Goal: Task Accomplishment & Management: Complete application form

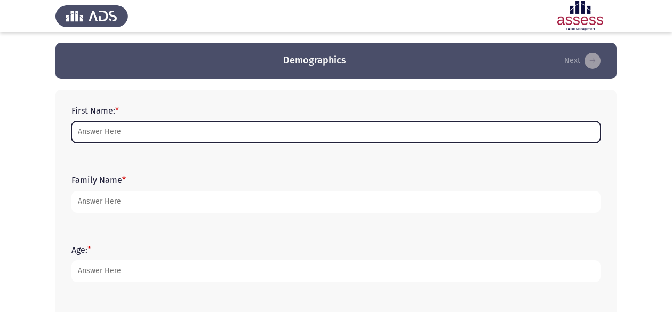
click at [130, 137] on input "First Name: *" at bounding box center [335, 132] width 529 height 22
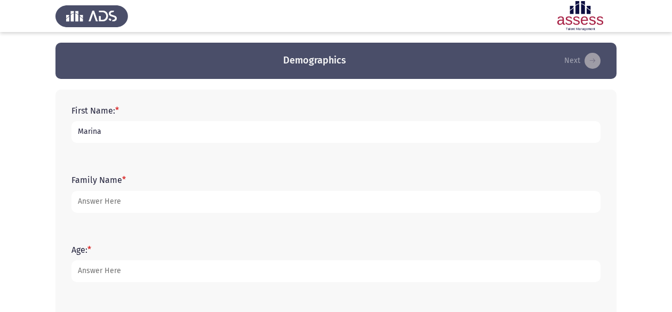
type input "Marina"
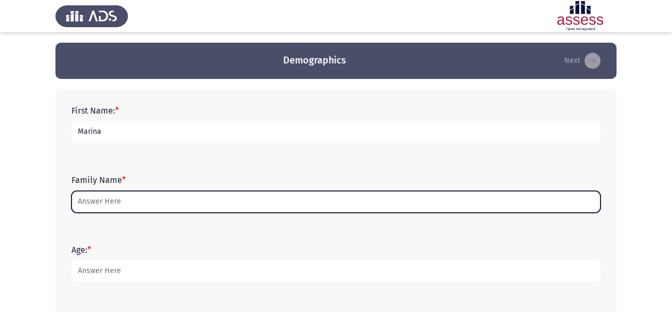
click at [107, 202] on input "Family Name *" at bounding box center [335, 202] width 529 height 22
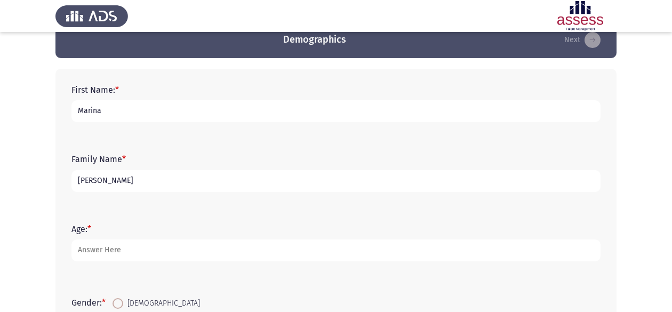
scroll to position [53, 0]
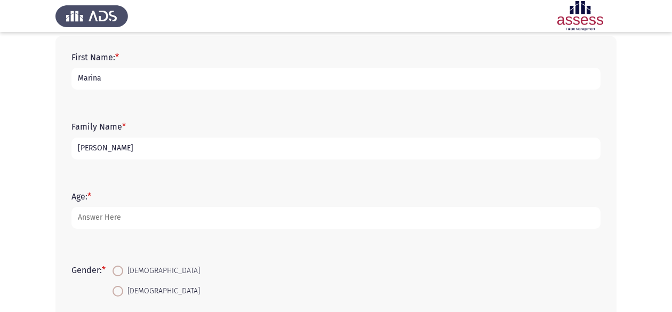
type input "[PERSON_NAME]"
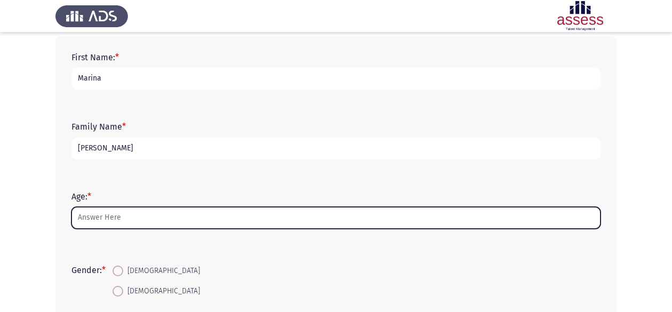
click at [110, 218] on input "Age: *" at bounding box center [335, 218] width 529 height 22
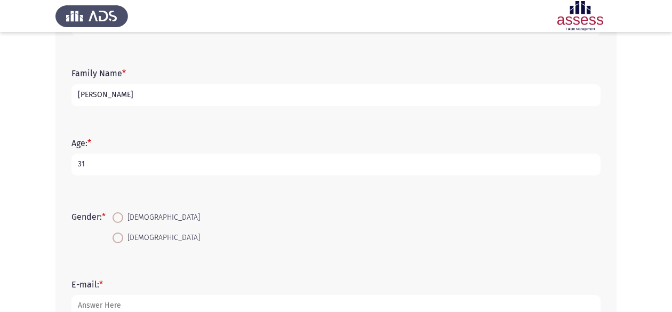
type input "31"
click at [117, 240] on span at bounding box center [118, 238] width 11 height 11
click at [117, 240] on input "[DEMOGRAPHIC_DATA]" at bounding box center [118, 238] width 11 height 11
radio input "true"
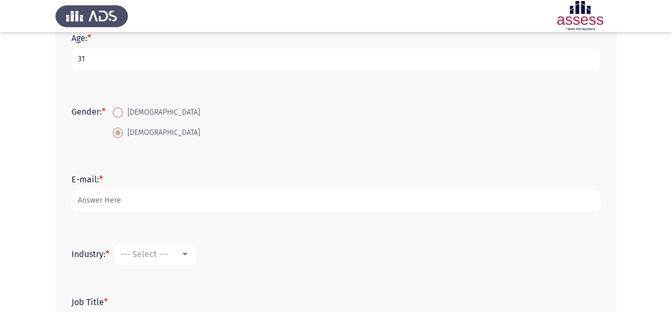
scroll to position [213, 0]
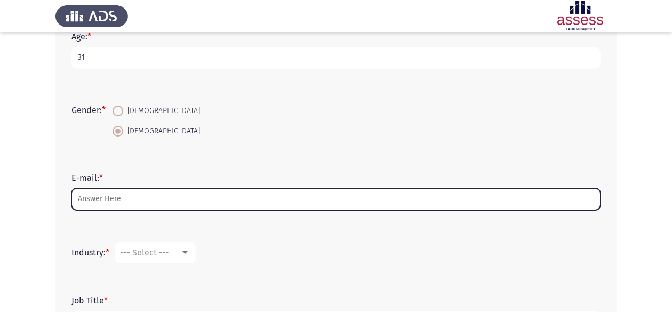
click at [124, 192] on input "E-mail: *" at bounding box center [335, 199] width 529 height 22
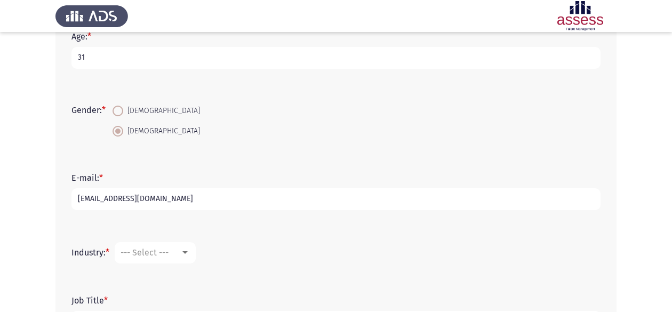
type input "[EMAIL_ADDRESS][DOMAIN_NAME]"
click at [137, 249] on span "--- Select ---" at bounding box center [145, 253] width 48 height 10
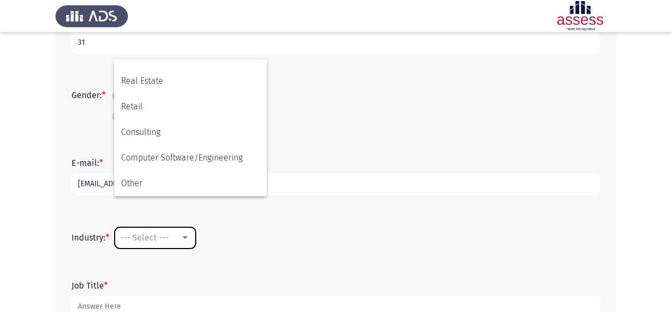
scroll to position [303, 0]
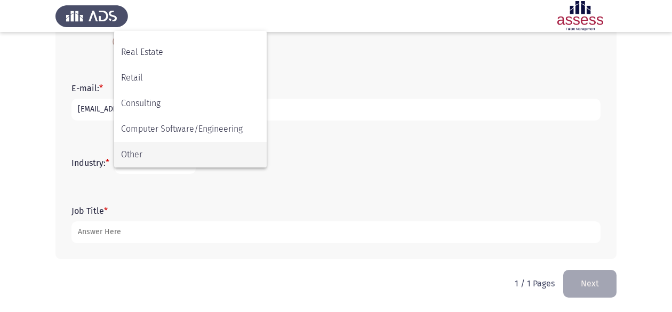
click at [156, 151] on span "Other" at bounding box center [190, 155] width 139 height 26
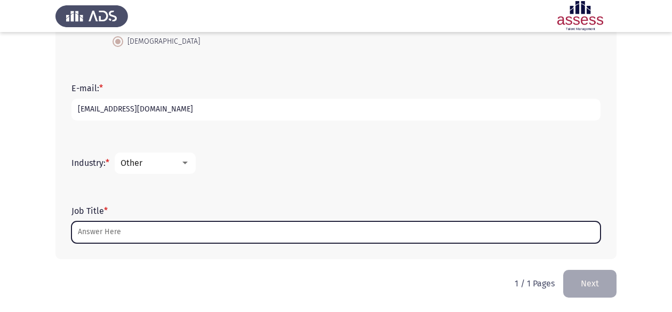
click at [119, 231] on input "Job Title *" at bounding box center [335, 232] width 529 height 22
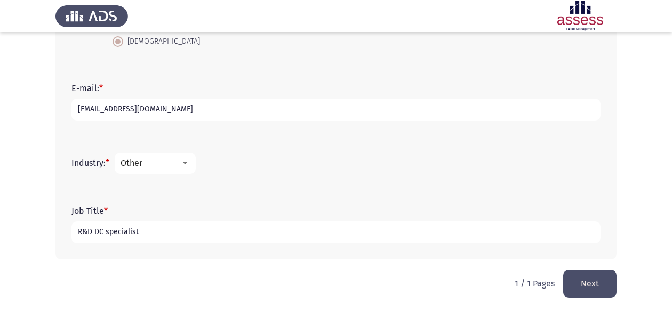
type input "R&D DC specialist"
click at [575, 283] on button "Next" at bounding box center [589, 283] width 53 height 27
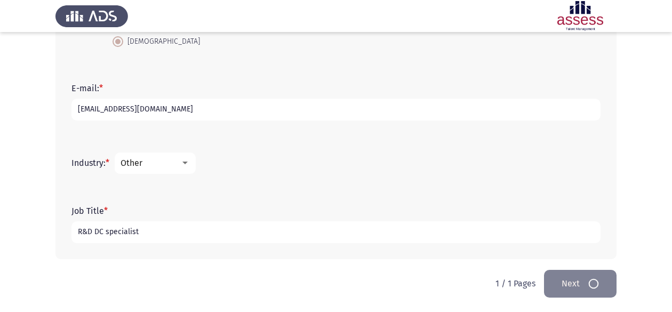
scroll to position [0, 0]
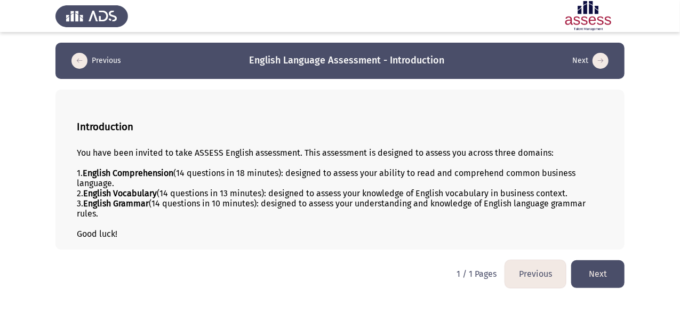
click at [608, 271] on button "Next" at bounding box center [597, 273] width 53 height 27
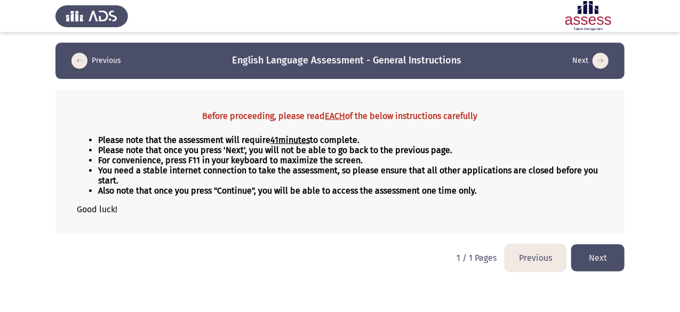
click at [604, 259] on button "Next" at bounding box center [597, 257] width 53 height 27
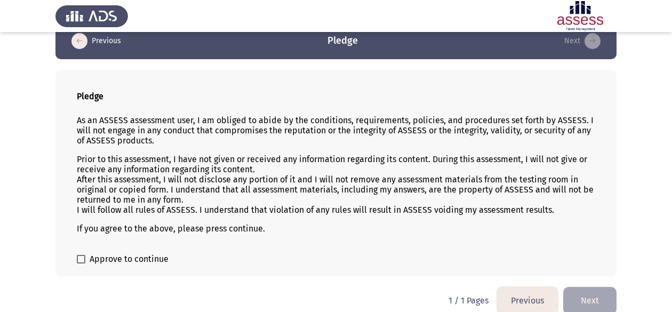
scroll to position [30, 0]
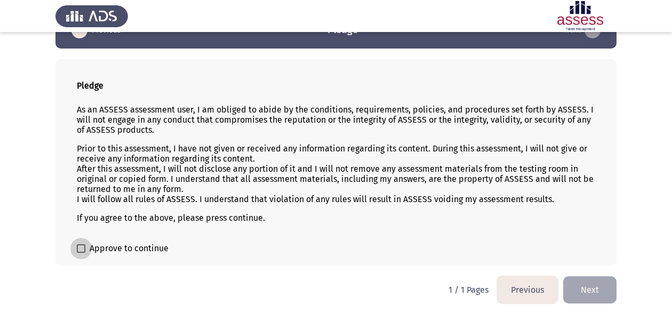
click at [80, 244] on span at bounding box center [81, 248] width 9 height 9
click at [81, 253] on input "Approve to continue" at bounding box center [81, 253] width 1 height 1
checkbox input "true"
click at [604, 280] on button "Next" at bounding box center [589, 289] width 53 height 27
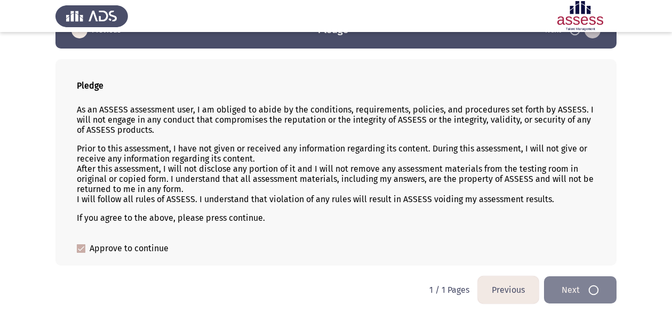
scroll to position [0, 0]
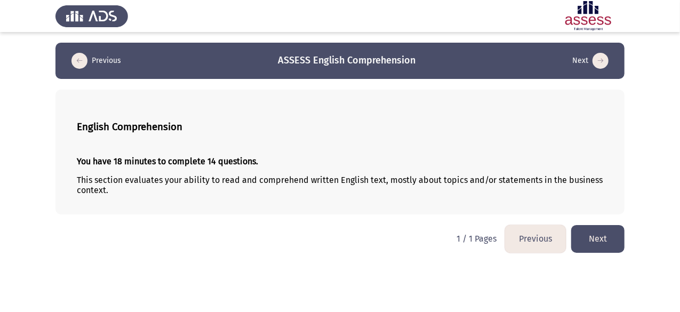
click at [595, 245] on button "Next" at bounding box center [597, 238] width 53 height 27
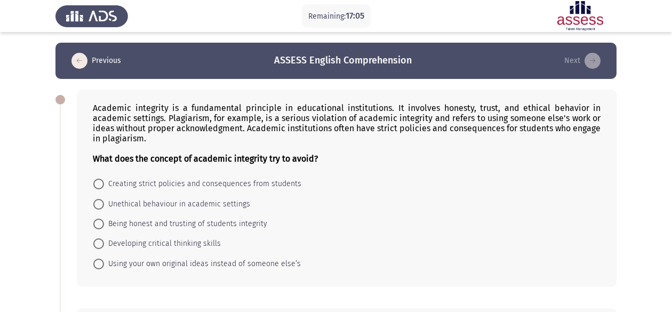
drag, startPoint x: 101, startPoint y: 202, endPoint x: 268, endPoint y: 211, distance: 167.3
click at [101, 202] on span at bounding box center [98, 204] width 11 height 11
click at [101, 202] on input "Unethical behaviour in academic settings" at bounding box center [98, 204] width 11 height 11
radio input "true"
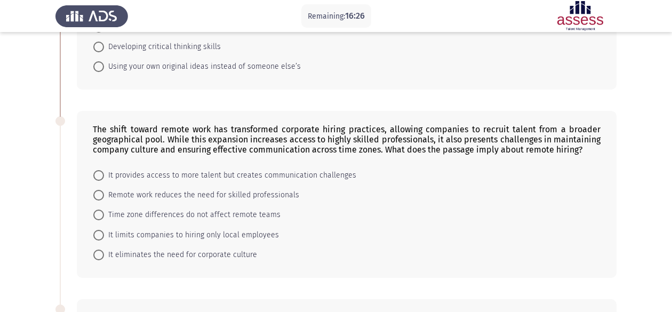
scroll to position [213, 0]
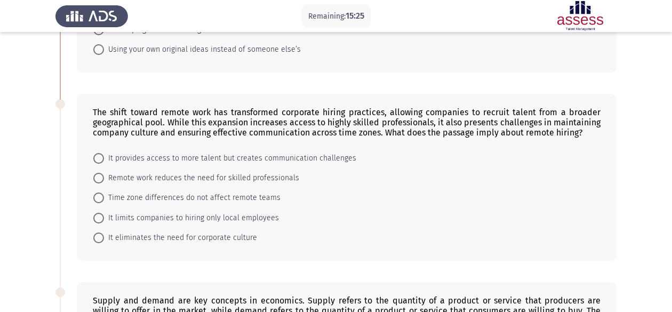
click at [161, 159] on span "It provides access to more talent but creates communication challenges" at bounding box center [230, 158] width 252 height 13
click at [104, 159] on input "It provides access to more talent but creates communication challenges" at bounding box center [98, 158] width 11 height 11
radio input "true"
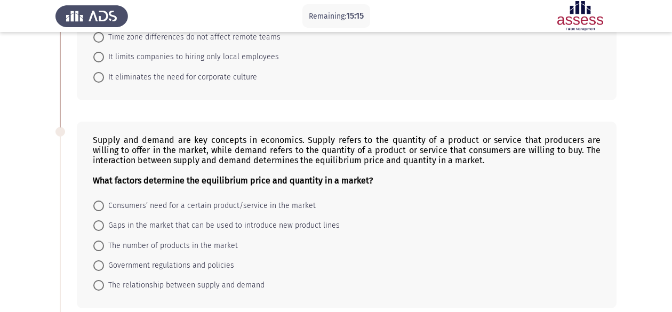
scroll to position [427, 0]
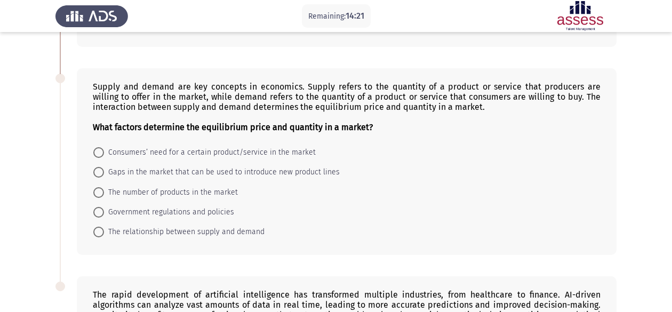
click at [222, 86] on div "Supply and demand are key concepts in economics. Supply refers to the quantity …" at bounding box center [347, 107] width 508 height 51
drag, startPoint x: 231, startPoint y: 82, endPoint x: 250, endPoint y: 88, distance: 20.2
click at [250, 88] on div "Supply and demand are key concepts in economics. Supply refers to the quantity …" at bounding box center [347, 107] width 508 height 51
click at [101, 227] on span at bounding box center [98, 232] width 11 height 11
click at [101, 227] on input "The relationship between supply and demand" at bounding box center [98, 232] width 11 height 11
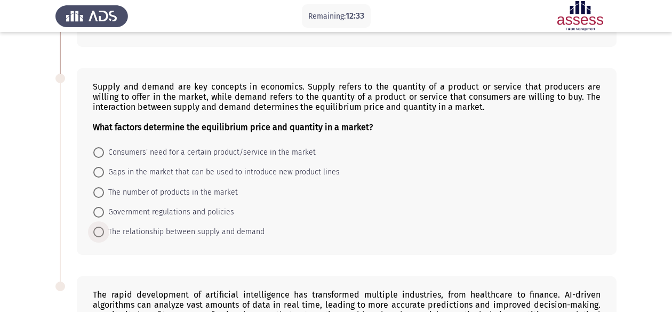
radio input "true"
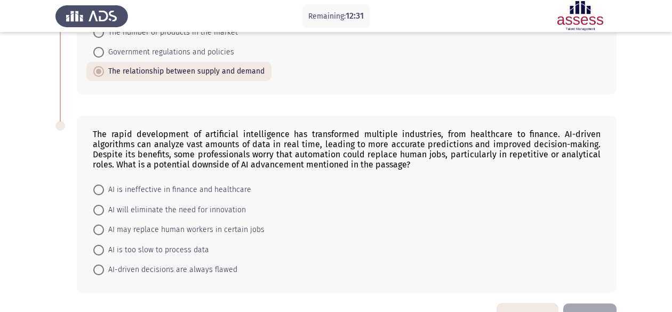
scroll to position [614, 0]
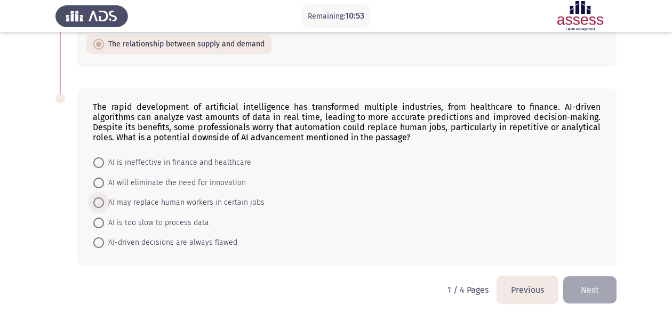
click at [163, 196] on span "AI may replace human workers in certain jobs" at bounding box center [184, 202] width 161 height 13
click at [104, 197] on input "AI may replace human workers in certain jobs" at bounding box center [98, 202] width 11 height 11
radio input "true"
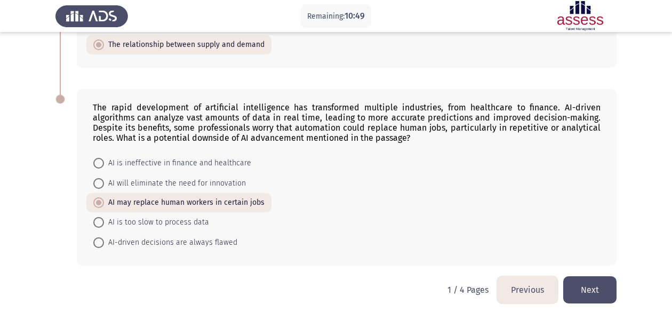
click at [585, 278] on button "Next" at bounding box center [589, 289] width 53 height 27
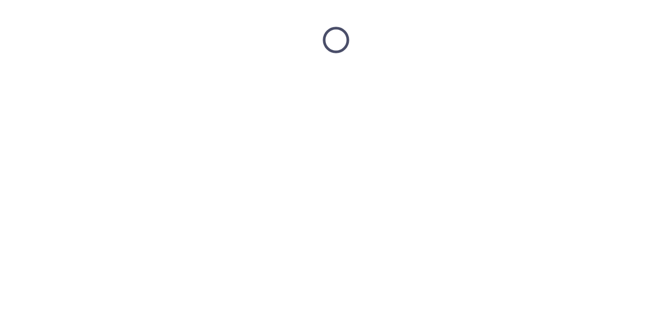
scroll to position [0, 0]
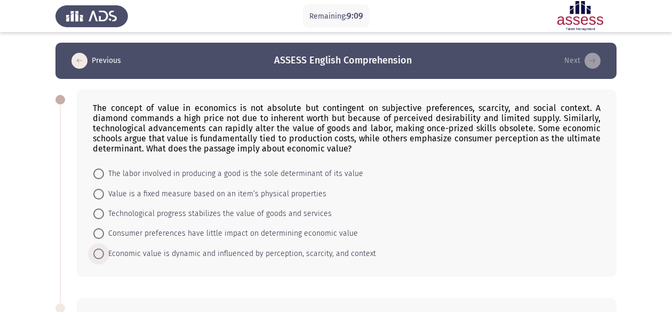
click at [115, 251] on span "Economic value is dynamic and influenced by perception, scarcity, and context" at bounding box center [240, 254] width 272 height 13
click at [104, 251] on input "Economic value is dynamic and influenced by perception, scarcity, and context" at bounding box center [98, 254] width 11 height 11
radio input "true"
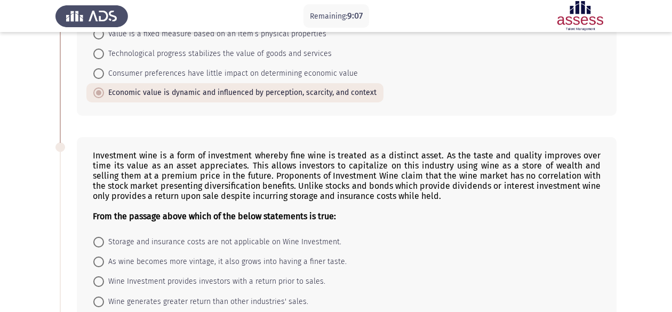
scroll to position [213, 0]
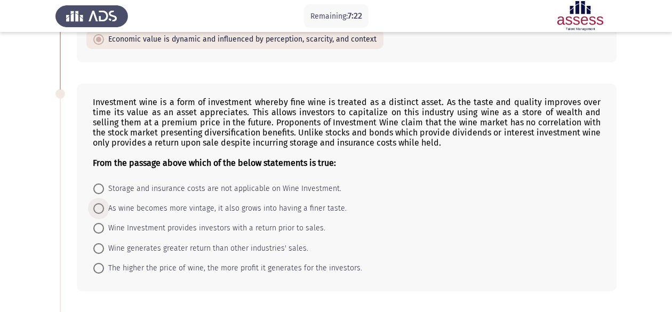
click at [102, 205] on span at bounding box center [98, 208] width 11 height 11
click at [102, 205] on input "As wine becomes more vintage, it also grows into having a finer taste." at bounding box center [98, 208] width 11 height 11
radio input "true"
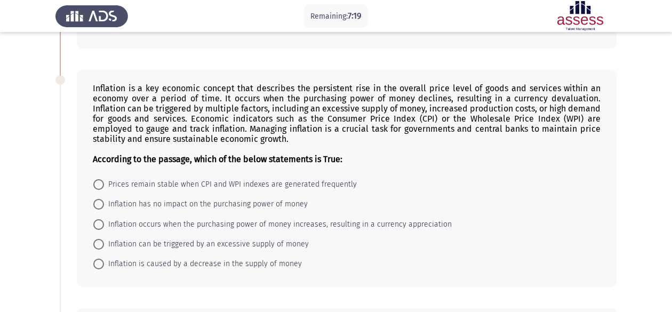
scroll to position [480, 0]
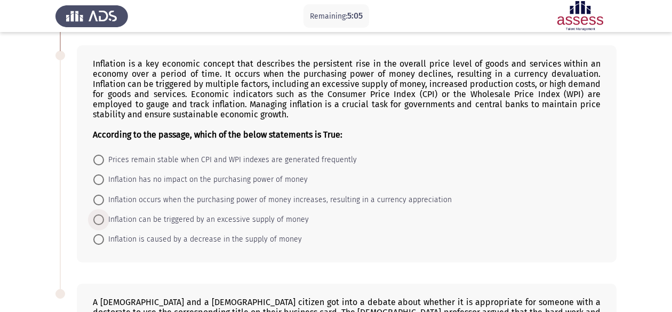
click at [96, 213] on label "Inflation can be triggered by an excessive supply of money" at bounding box center [201, 219] width 216 height 13
click at [96, 214] on input "Inflation can be triggered by an excessive supply of money" at bounding box center [98, 219] width 11 height 11
radio input "true"
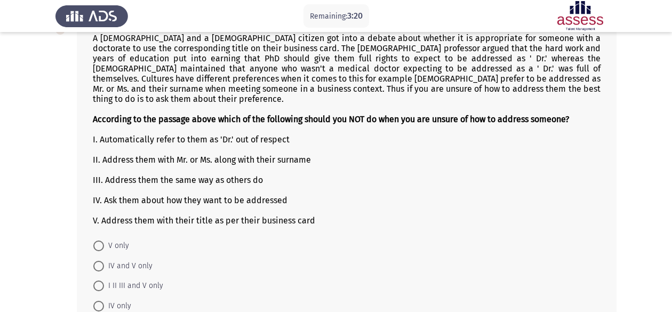
scroll to position [760, 0]
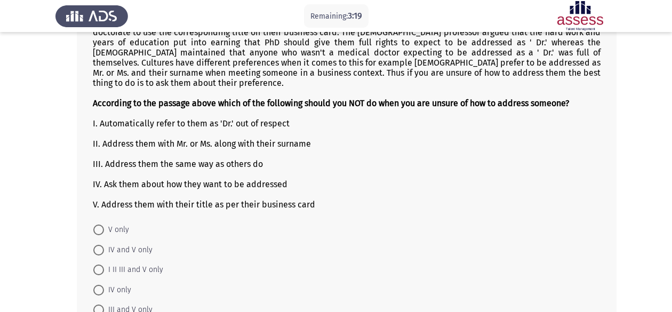
click at [101, 225] on span at bounding box center [98, 230] width 11 height 11
click at [101, 225] on input "V only" at bounding box center [98, 230] width 11 height 11
radio input "true"
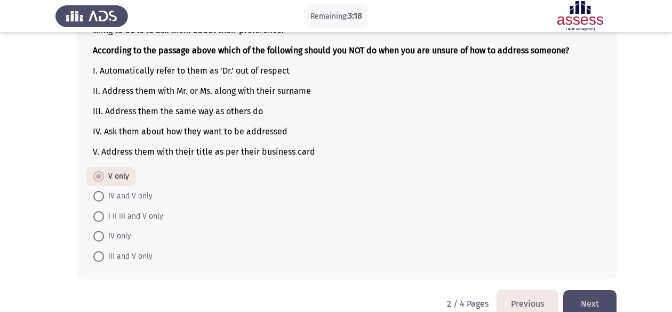
click at [584, 290] on button "Next" at bounding box center [589, 303] width 53 height 27
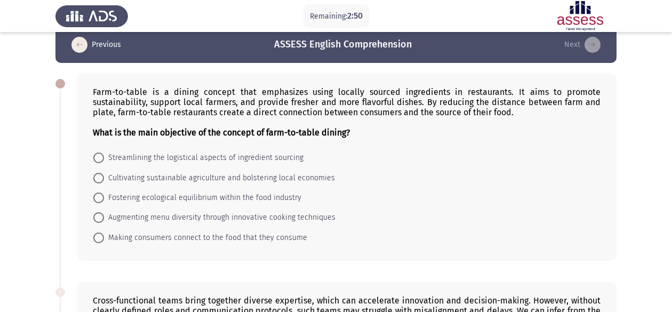
scroll to position [0, 0]
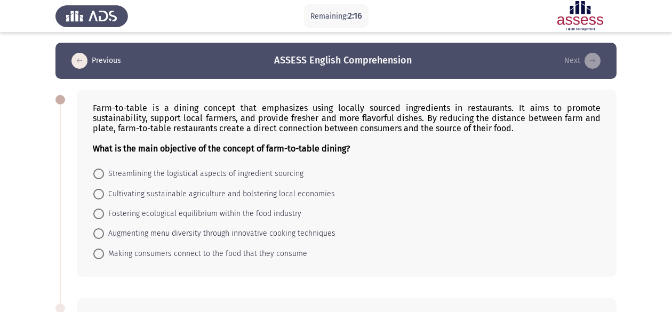
click at [103, 192] on span at bounding box center [98, 194] width 11 height 11
click at [103, 192] on input "Cultivating sustainable agriculture and bolstering local economies" at bounding box center [98, 194] width 11 height 11
radio input "true"
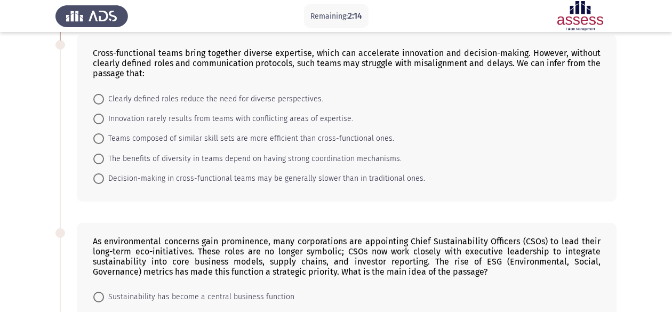
scroll to position [213, 0]
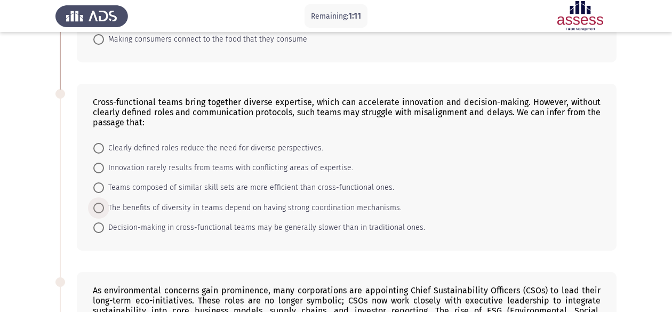
click at [113, 203] on span "The benefits of diversity in teams depend on having strong coordination mechani…" at bounding box center [253, 208] width 298 height 13
click at [104, 203] on input "The benefits of diversity in teams depend on having strong coordination mechani…" at bounding box center [98, 208] width 11 height 11
radio input "true"
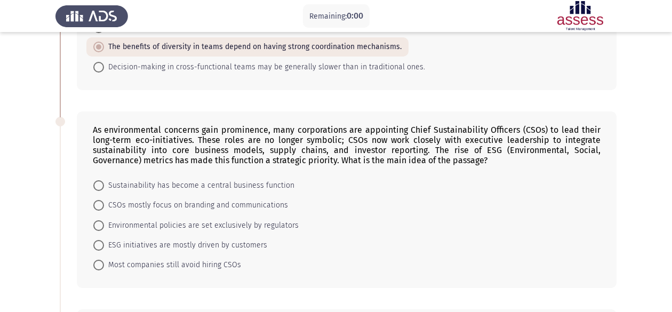
scroll to position [0, 0]
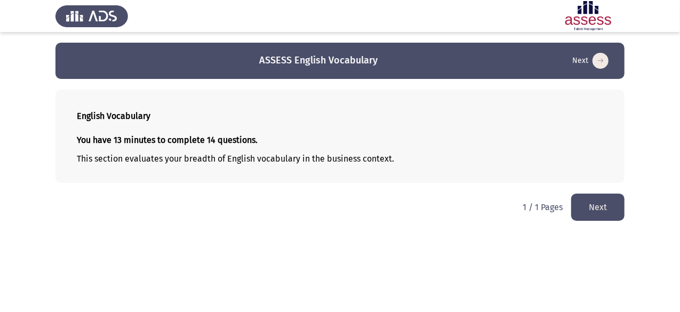
click at [586, 210] on button "Next" at bounding box center [597, 207] width 53 height 27
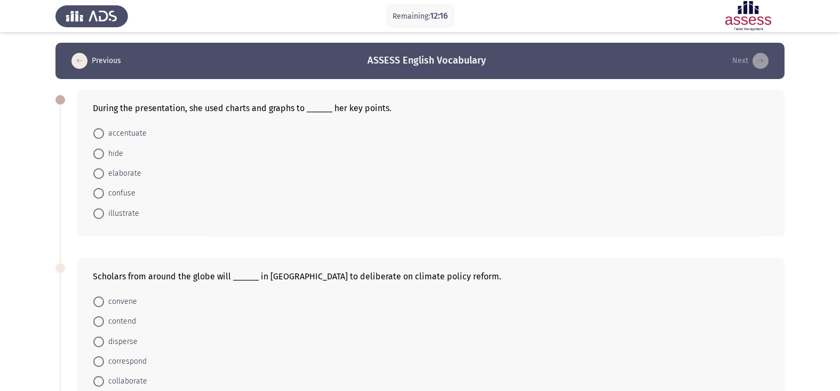
click at [115, 217] on span "illustrate" at bounding box center [121, 213] width 35 height 13
click at [104, 217] on input "illustrate" at bounding box center [98, 213] width 11 height 11
radio input "true"
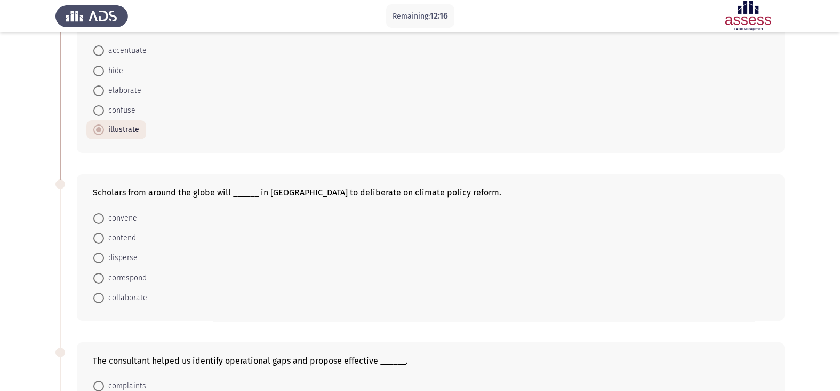
scroll to position [133, 0]
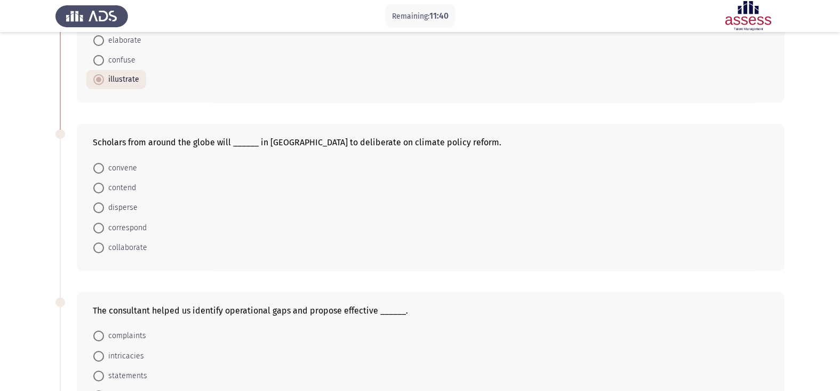
click at [133, 166] on span "convene" at bounding box center [120, 168] width 33 height 13
click at [104, 166] on input "convene" at bounding box center [98, 168] width 11 height 11
radio input "true"
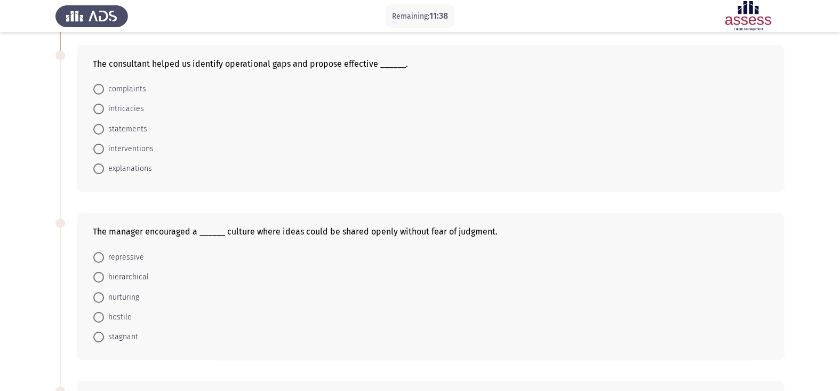
scroll to position [400, 0]
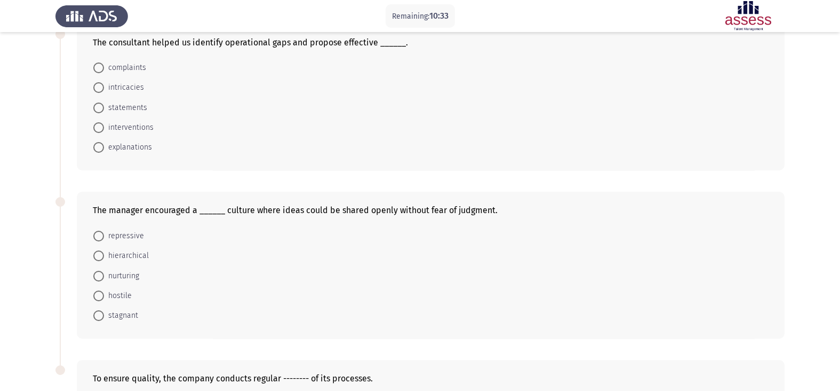
click at [111, 152] on span "explanations" at bounding box center [128, 147] width 48 height 13
click at [104, 152] on input "explanations" at bounding box center [98, 147] width 11 height 11
radio input "true"
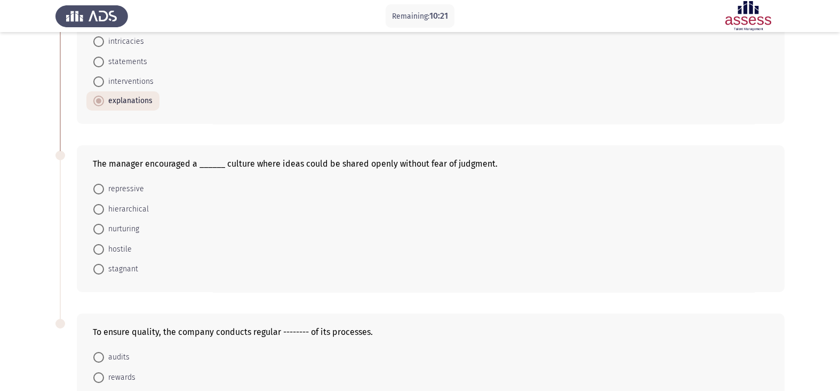
scroll to position [466, 0]
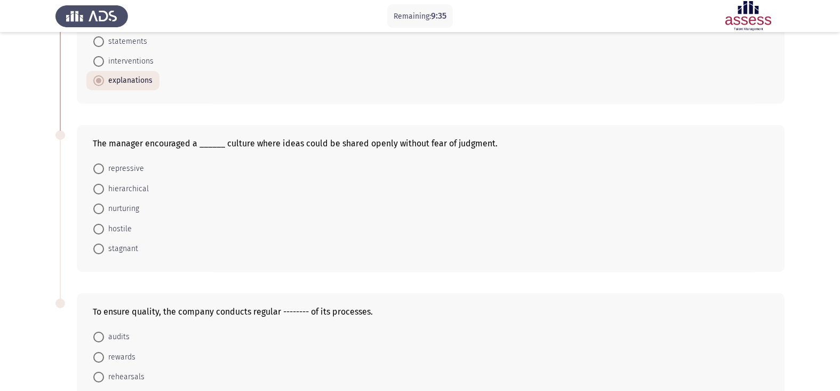
click at [140, 191] on span "hierarchical" at bounding box center [126, 188] width 45 height 13
click at [104, 191] on input "hierarchical" at bounding box center [98, 189] width 11 height 11
radio input "true"
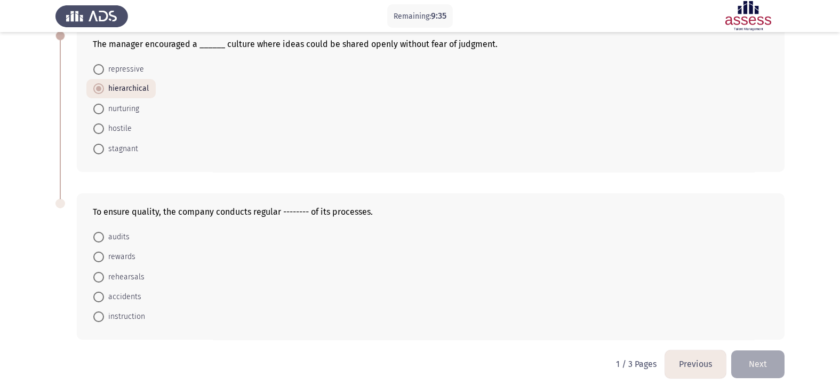
scroll to position [574, 0]
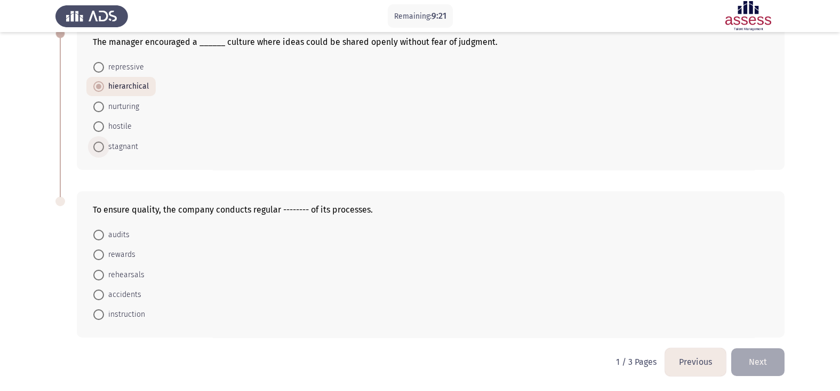
click at [113, 146] on span "stagnant" at bounding box center [121, 146] width 34 height 13
click at [104, 146] on input "stagnant" at bounding box center [98, 146] width 11 height 11
radio input "true"
click at [123, 229] on span "audits" at bounding box center [117, 234] width 26 height 13
click at [104, 229] on input "audits" at bounding box center [98, 234] width 11 height 11
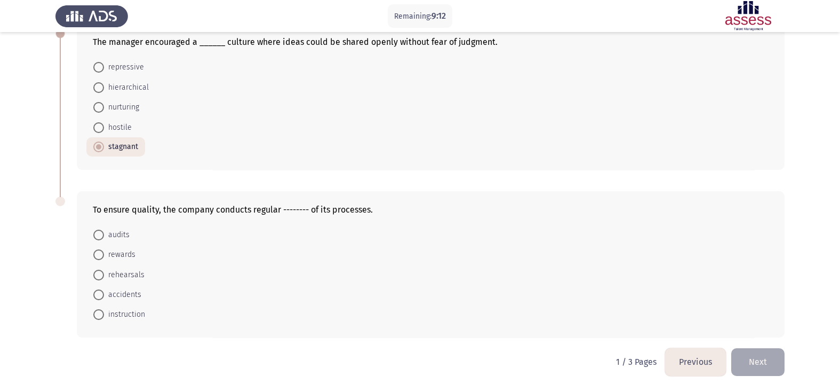
radio input "true"
click at [680, 312] on button "Next" at bounding box center [758, 361] width 53 height 27
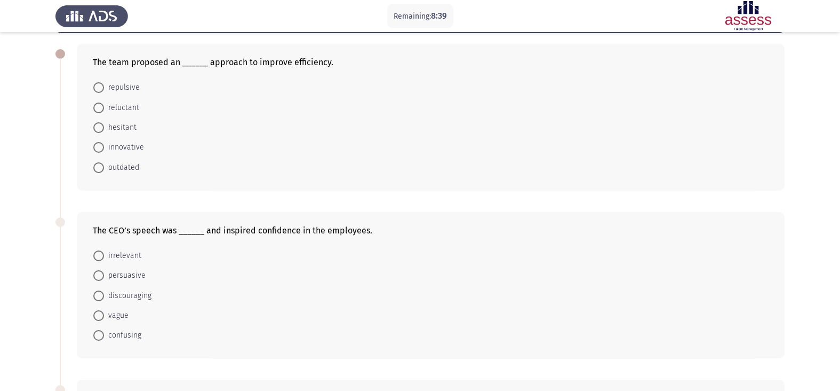
scroll to position [66, 0]
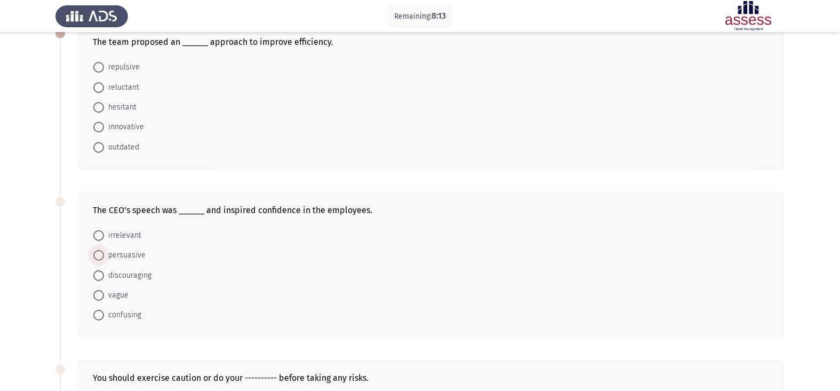
click at [121, 255] on span "persuasive" at bounding box center [125, 255] width 42 height 13
click at [104, 255] on input "persuasive" at bounding box center [98, 255] width 11 height 11
radio input "true"
click at [123, 126] on span "innovative" at bounding box center [124, 127] width 40 height 13
click at [104, 126] on input "innovative" at bounding box center [98, 127] width 11 height 11
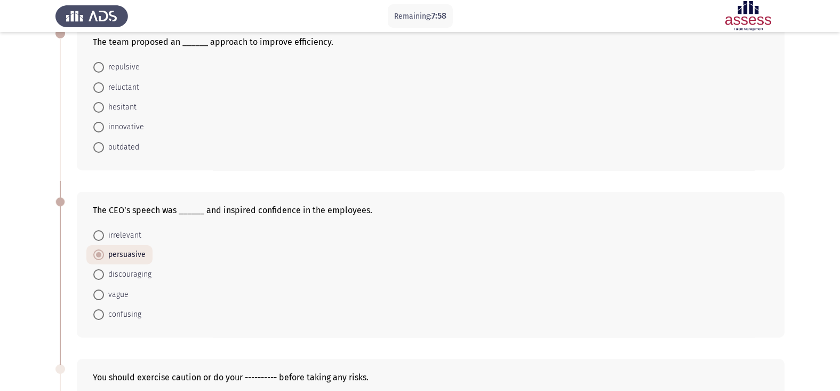
radio input "true"
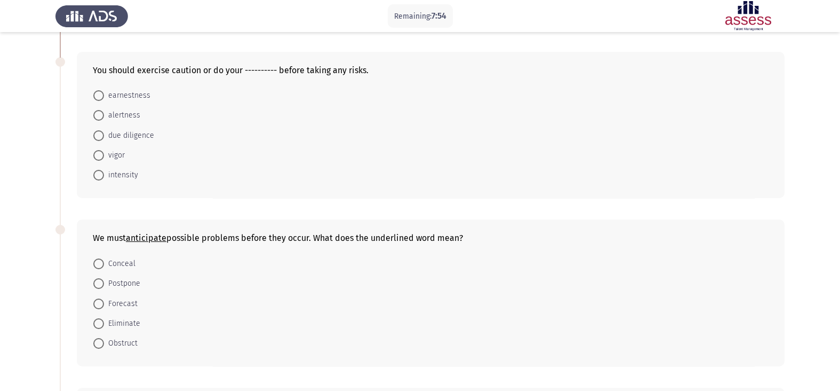
scroll to position [400, 0]
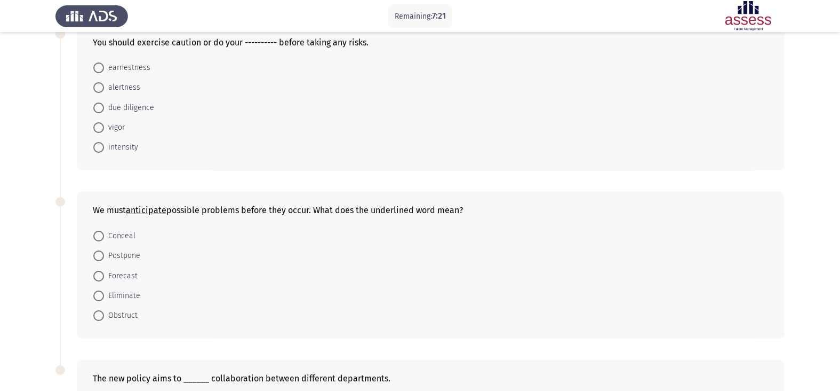
click at [133, 89] on span "alertness" at bounding box center [122, 87] width 36 height 13
click at [104, 89] on input "alertness" at bounding box center [98, 87] width 11 height 11
radio input "true"
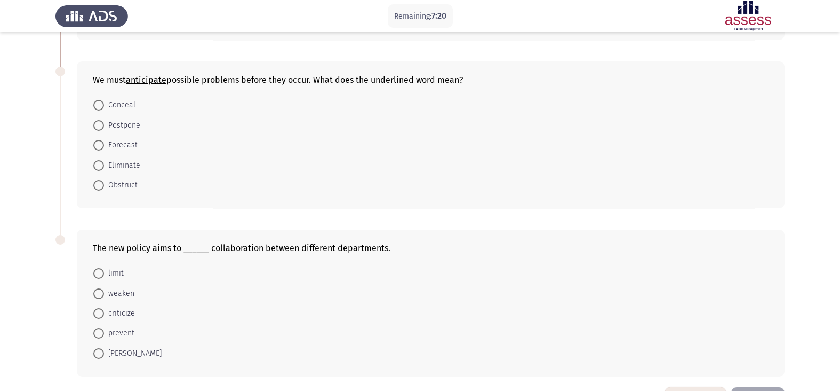
scroll to position [533, 0]
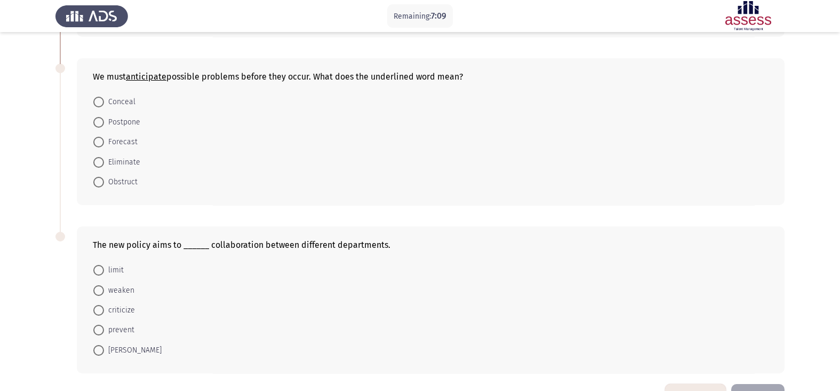
click at [114, 148] on span "Forecast" at bounding box center [121, 142] width 34 height 13
click at [104, 147] on input "Forecast" at bounding box center [98, 142] width 11 height 11
radio input "true"
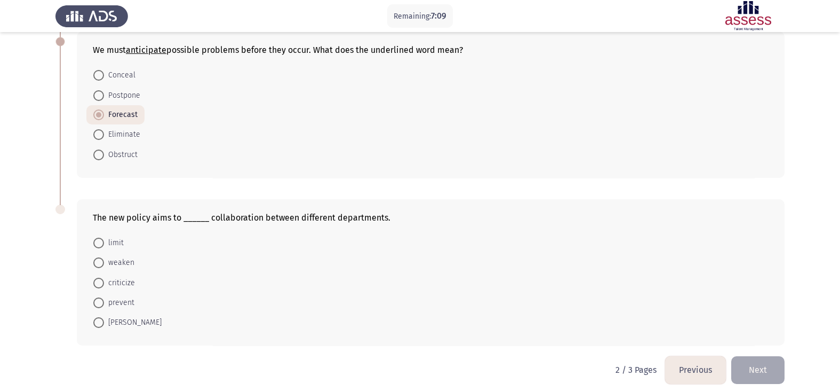
scroll to position [574, 0]
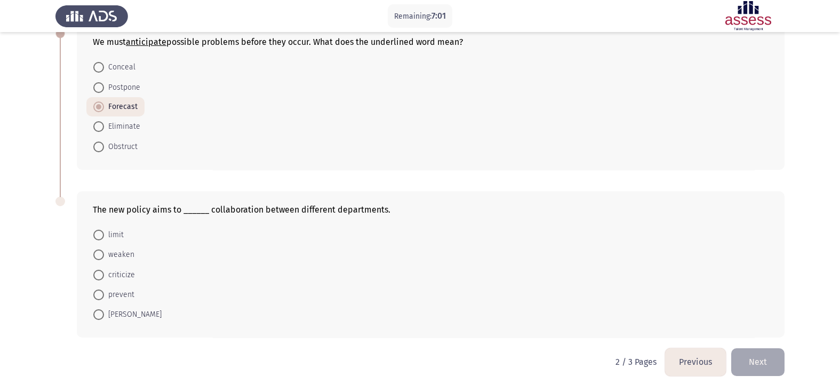
click at [101, 312] on span at bounding box center [98, 314] width 11 height 11
click at [101, 312] on input "[PERSON_NAME]" at bounding box center [98, 314] width 11 height 11
radio input "true"
click at [680, 312] on button "Next" at bounding box center [758, 361] width 53 height 27
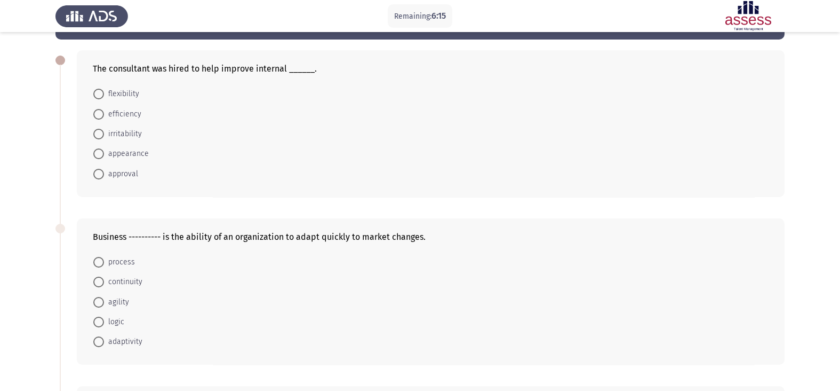
scroll to position [66, 0]
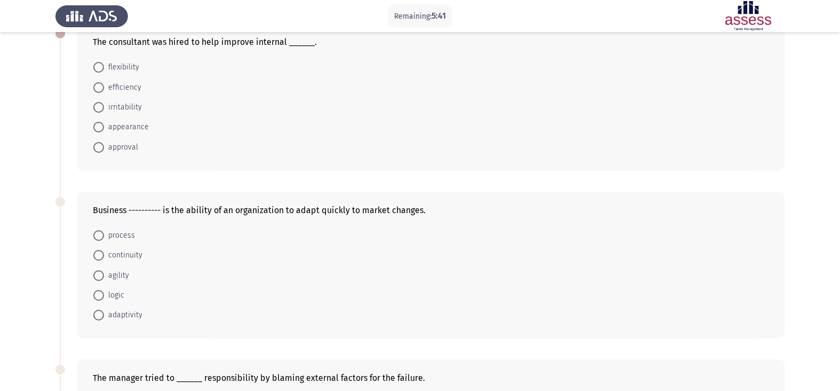
click at [136, 88] on span "efficiency" at bounding box center [122, 87] width 37 height 13
click at [104, 88] on input "efficiency" at bounding box center [98, 87] width 11 height 11
radio input "true"
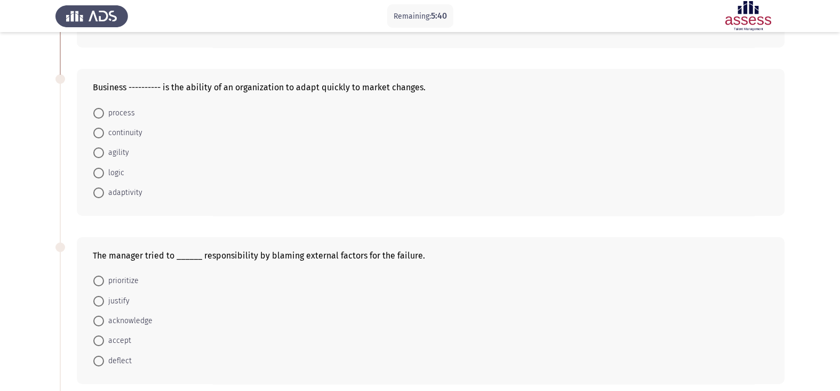
scroll to position [200, 0]
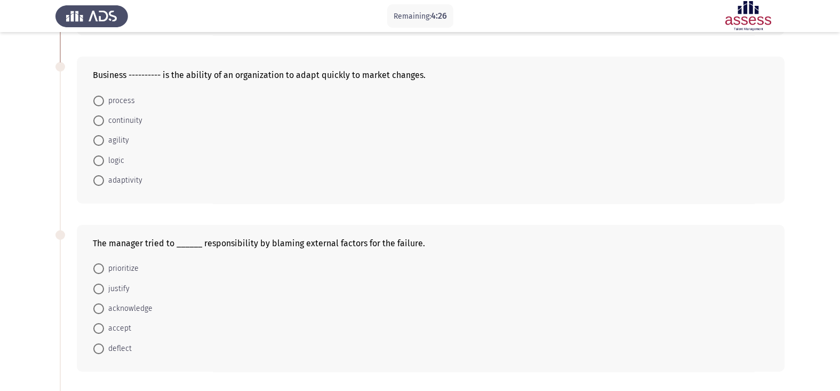
click at [103, 146] on span at bounding box center [98, 140] width 11 height 11
click at [103, 146] on input "agility" at bounding box center [98, 140] width 11 height 11
radio input "true"
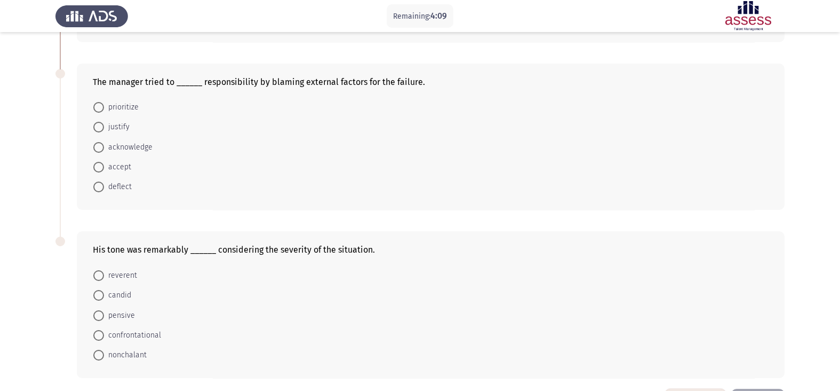
scroll to position [340, 0]
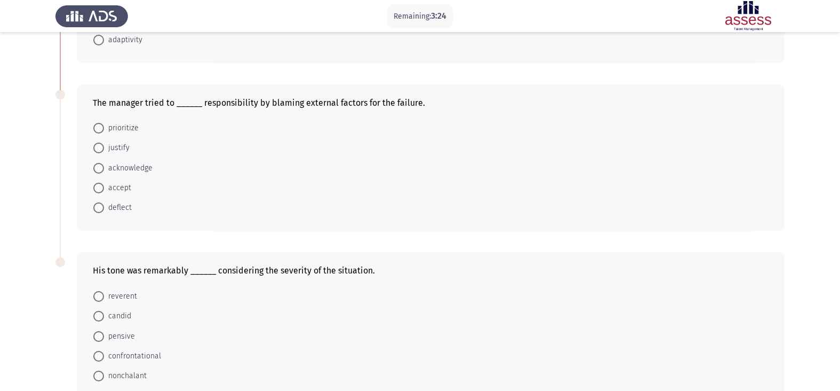
click at [113, 213] on span "deflect" at bounding box center [118, 207] width 28 height 13
click at [104, 213] on input "deflect" at bounding box center [98, 207] width 11 height 11
radio input "true"
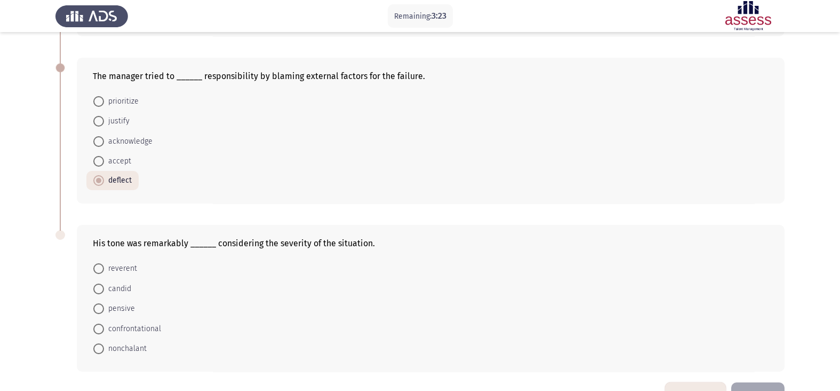
scroll to position [406, 0]
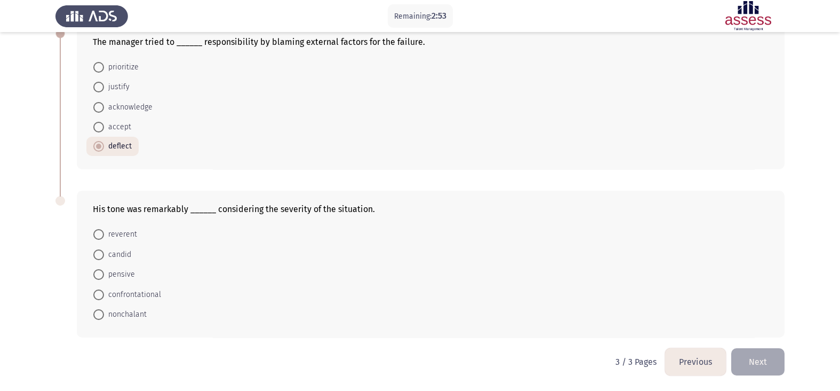
click at [145, 294] on span "confrontational" at bounding box center [132, 294] width 57 height 13
click at [104, 294] on input "confrontational" at bounding box center [98, 294] width 11 height 11
radio input "true"
click at [680, 312] on button "Next" at bounding box center [758, 361] width 53 height 27
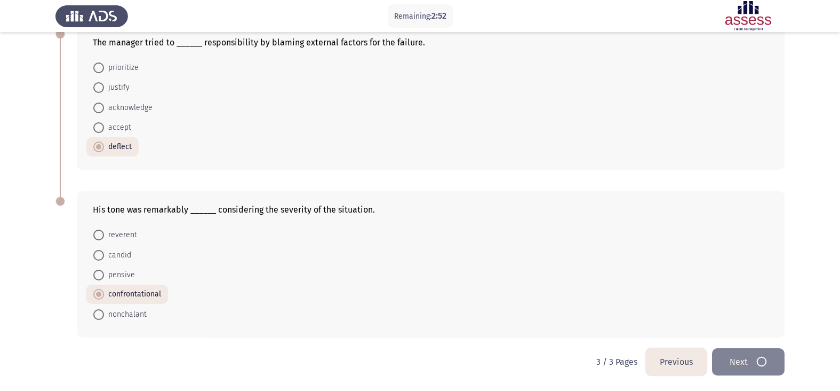
scroll to position [0, 0]
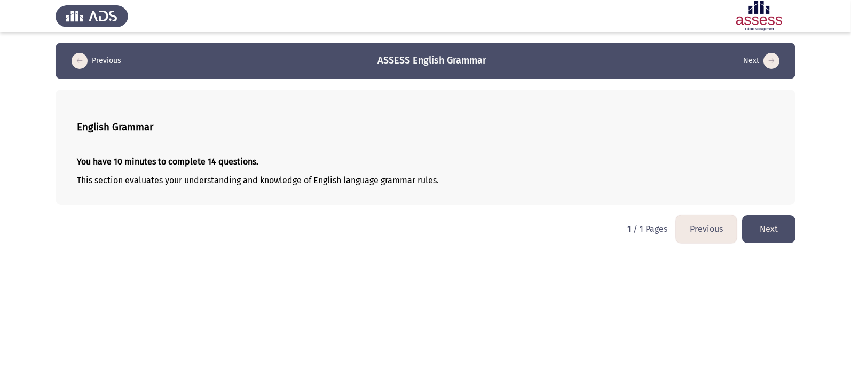
click at [680, 223] on button "Next" at bounding box center [768, 228] width 53 height 27
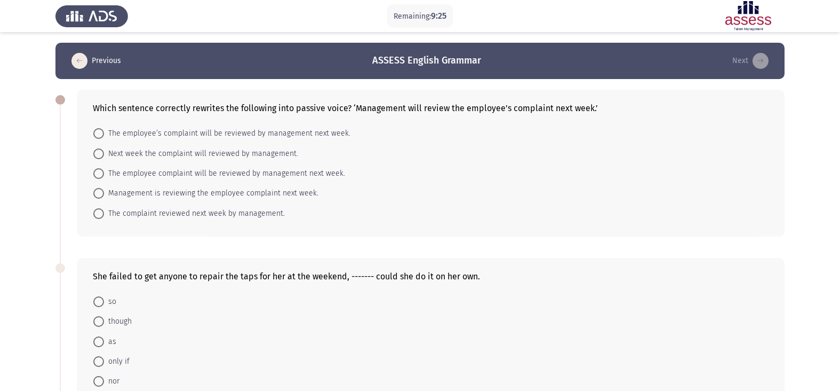
click at [107, 132] on span "The employee’s complaint will be reviewed by management next week." at bounding box center [227, 133] width 247 height 13
click at [104, 132] on input "The employee’s complaint will be reviewed by management next week." at bounding box center [98, 133] width 11 height 11
radio input "true"
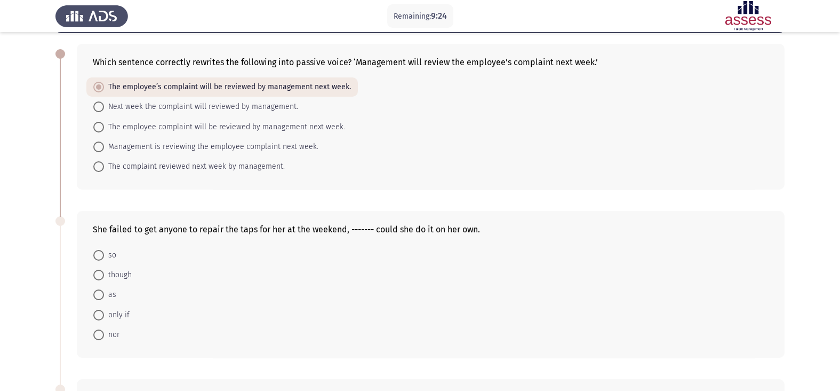
scroll to position [66, 0]
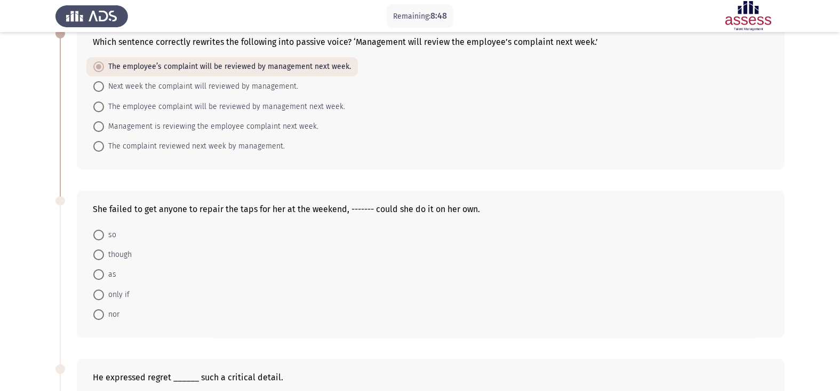
click at [107, 312] on span "nor" at bounding box center [111, 314] width 15 height 13
click at [104, 312] on input "nor" at bounding box center [98, 314] width 11 height 11
radio input "true"
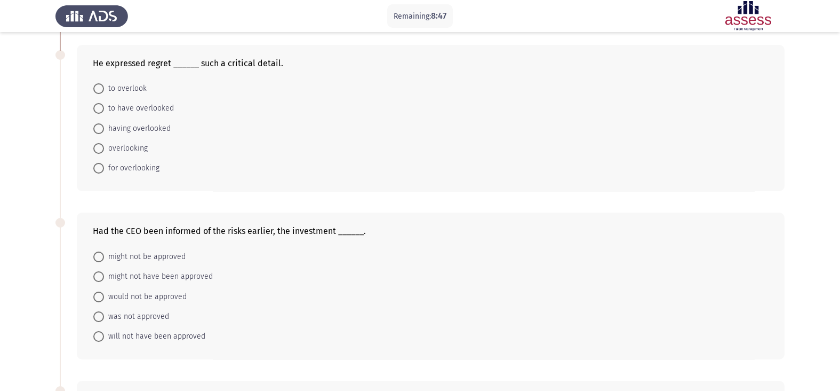
scroll to position [400, 0]
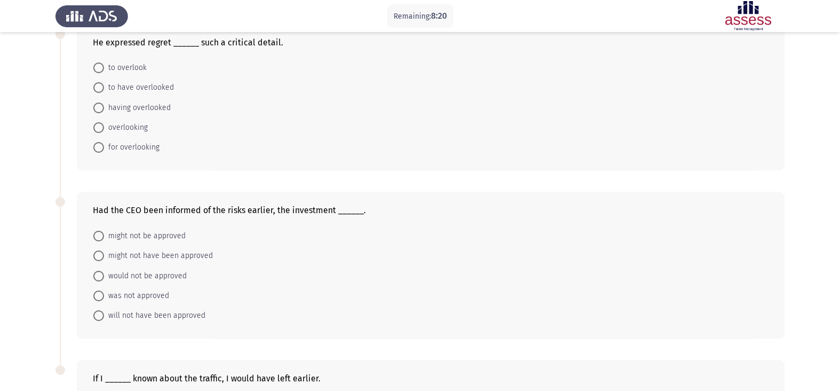
click at [155, 110] on span "having overlooked" at bounding box center [137, 107] width 67 height 13
click at [104, 110] on input "having overlooked" at bounding box center [98, 107] width 11 height 11
radio input "true"
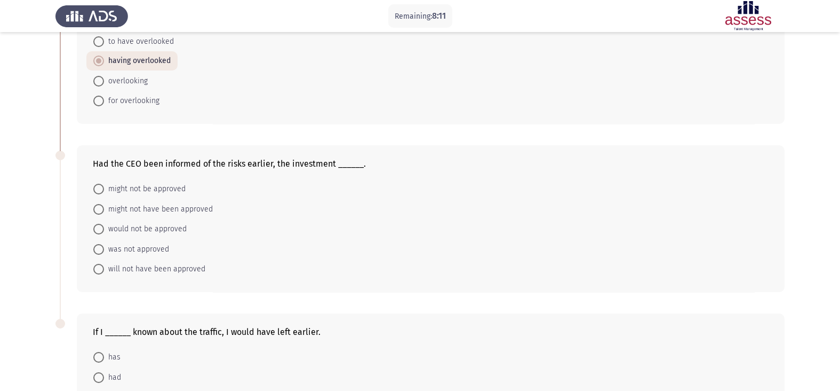
scroll to position [466, 0]
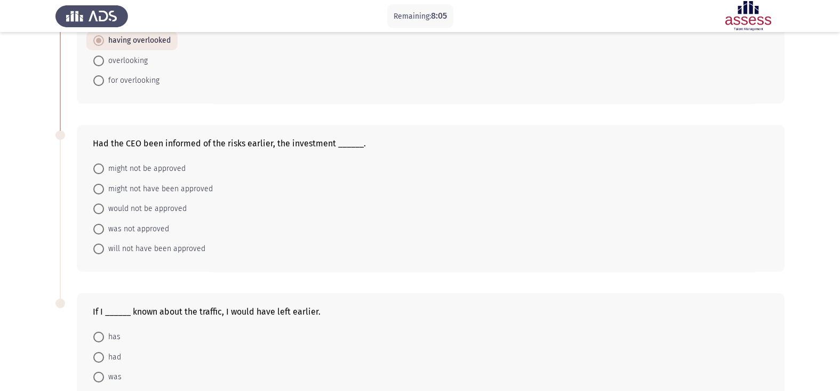
click at [127, 188] on span "might not have been approved" at bounding box center [158, 188] width 109 height 13
click at [104, 188] on input "might not have been approved" at bounding box center [98, 189] width 11 height 11
radio input "true"
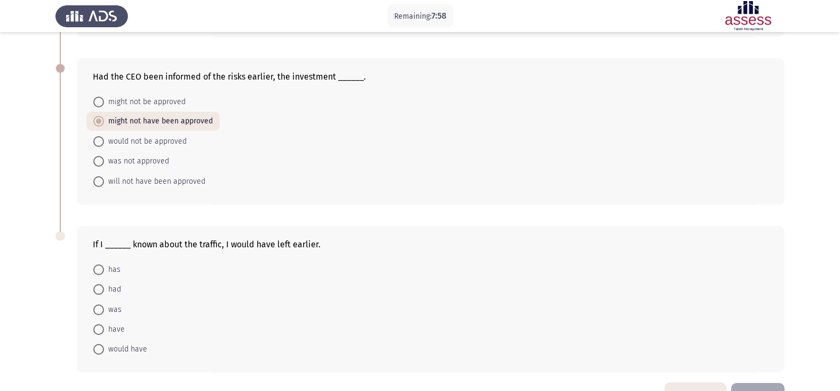
scroll to position [574, 0]
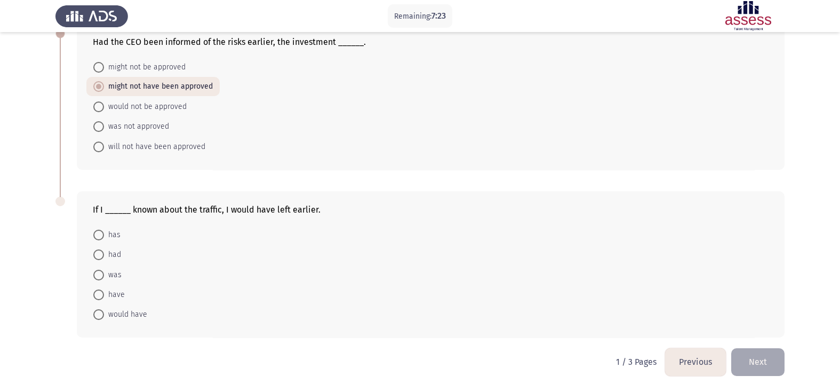
click at [118, 252] on span "had" at bounding box center [112, 254] width 17 height 13
click at [104, 252] on input "had" at bounding box center [98, 254] width 11 height 11
radio input "true"
click at [680, 312] on button "Next" at bounding box center [758, 361] width 53 height 27
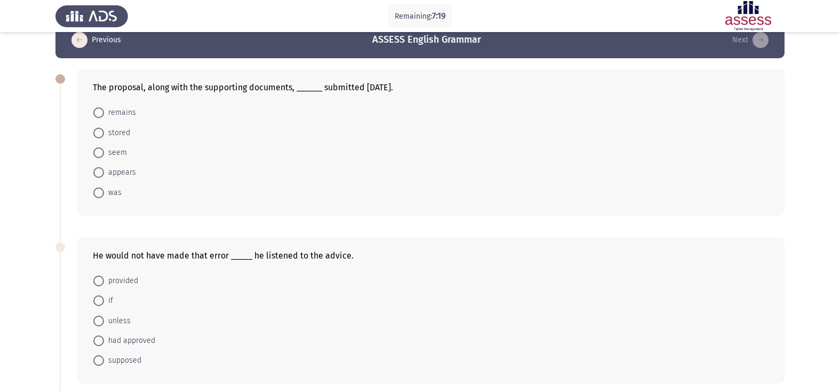
scroll to position [0, 0]
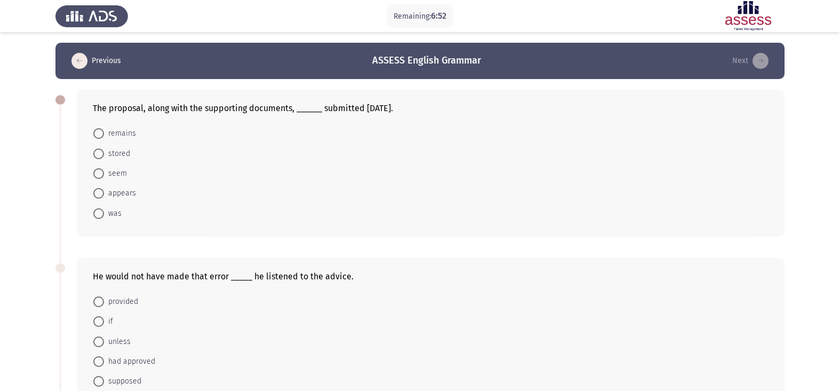
click at [97, 211] on span at bounding box center [98, 213] width 11 height 11
click at [97, 211] on input "was" at bounding box center [98, 213] width 11 height 11
radio input "true"
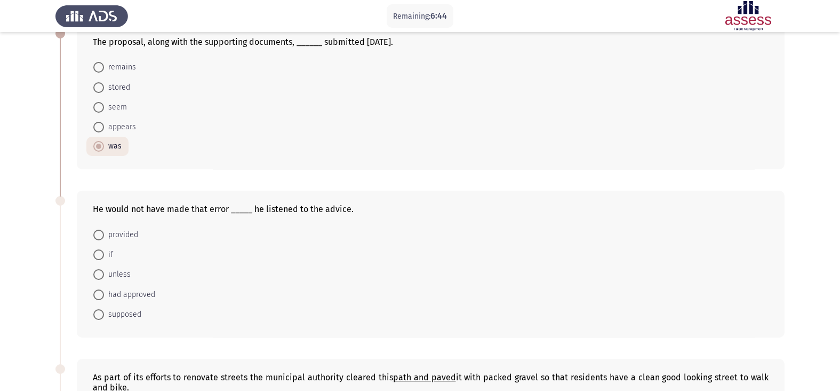
click at [105, 275] on span "unless" at bounding box center [117, 274] width 27 height 13
click at [104, 275] on input "unless" at bounding box center [98, 274] width 11 height 11
radio input "true"
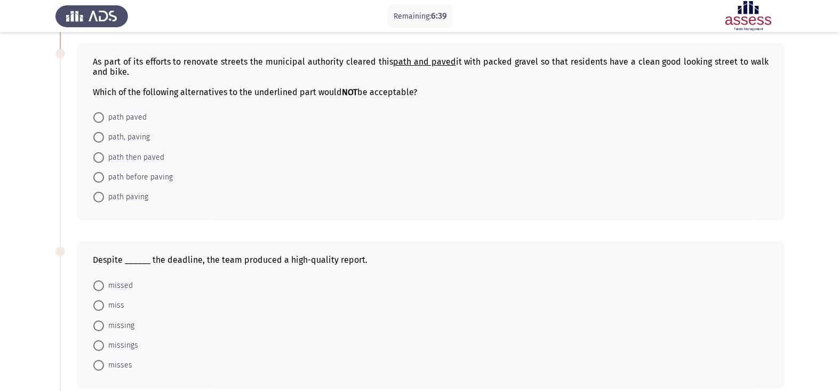
scroll to position [400, 0]
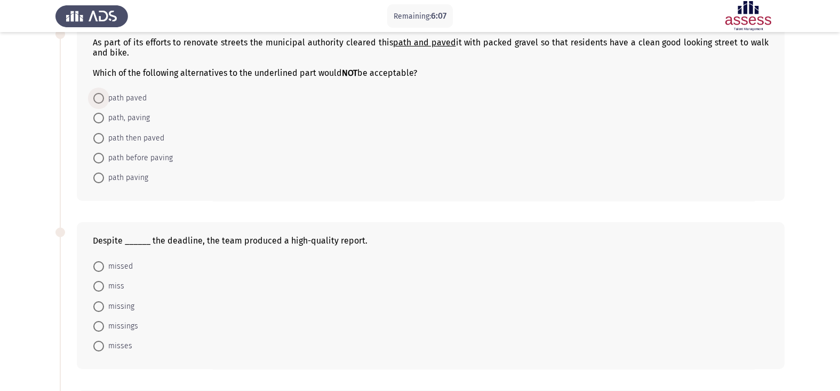
click at [140, 100] on span "path paved" at bounding box center [125, 98] width 43 height 13
click at [104, 100] on input "path paved" at bounding box center [98, 98] width 11 height 11
radio input "true"
click at [118, 309] on span "missing" at bounding box center [119, 305] width 30 height 13
click at [104, 309] on input "missing" at bounding box center [98, 305] width 11 height 11
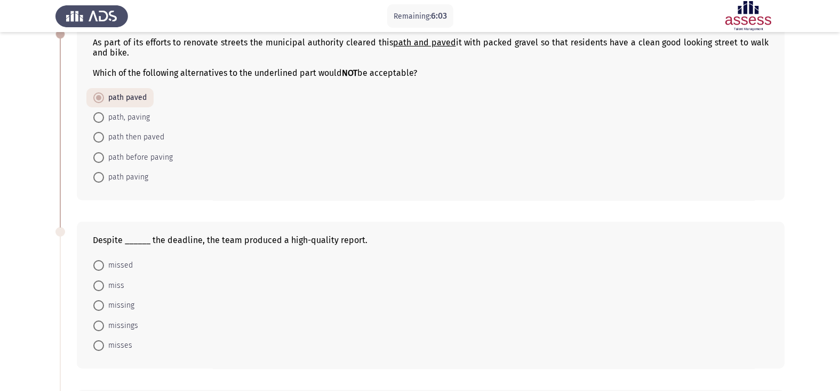
radio input "true"
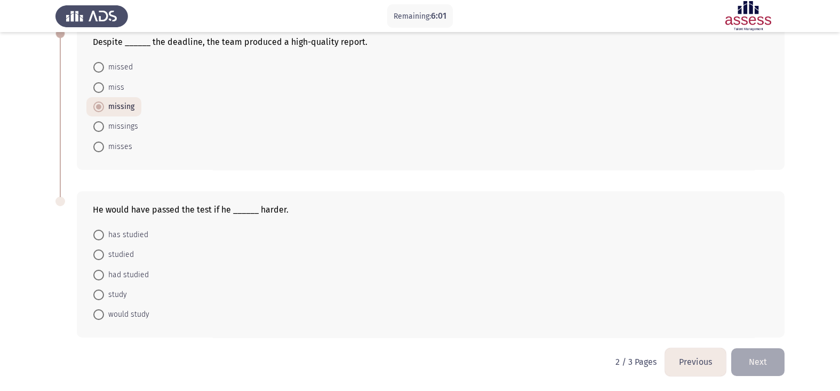
scroll to position [605, 0]
click at [140, 274] on span "had studied" at bounding box center [126, 274] width 45 height 13
click at [104, 274] on input "had studied" at bounding box center [98, 274] width 11 height 11
radio input "true"
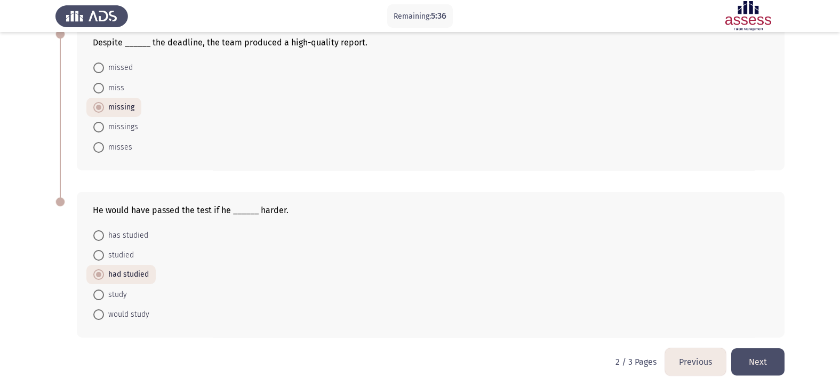
click at [680, 312] on button "Next" at bounding box center [758, 361] width 53 height 27
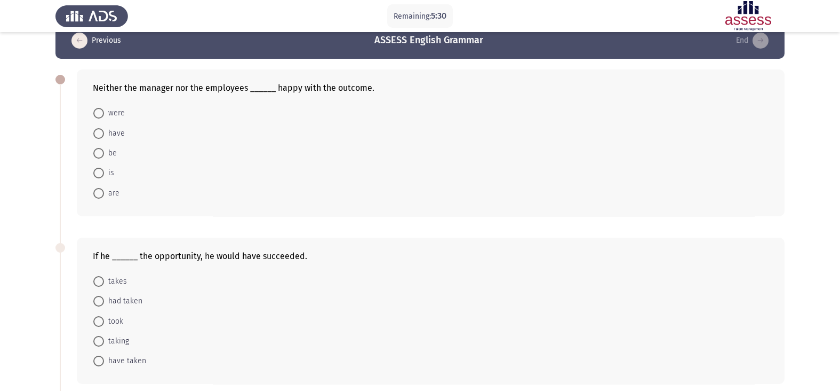
scroll to position [30, 0]
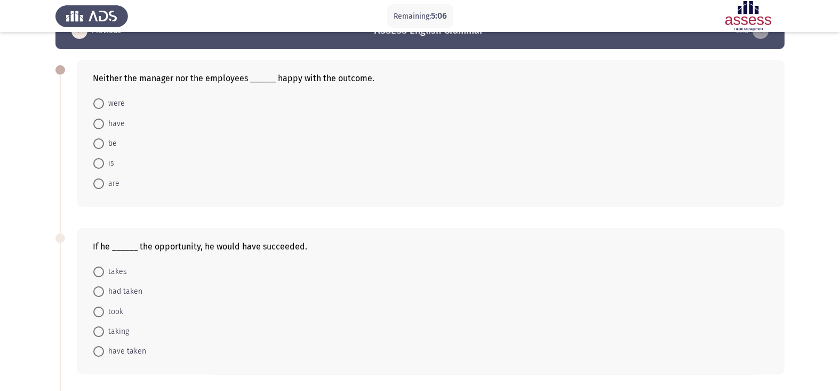
click at [101, 102] on span at bounding box center [98, 103] width 11 height 11
click at [101, 102] on input "were" at bounding box center [98, 103] width 11 height 11
radio input "true"
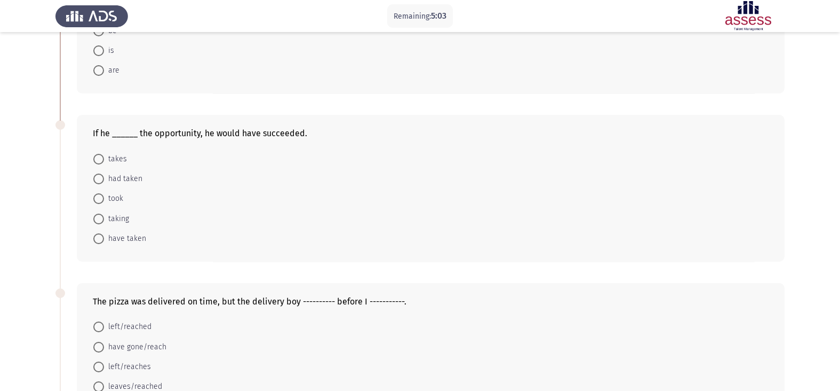
scroll to position [163, 0]
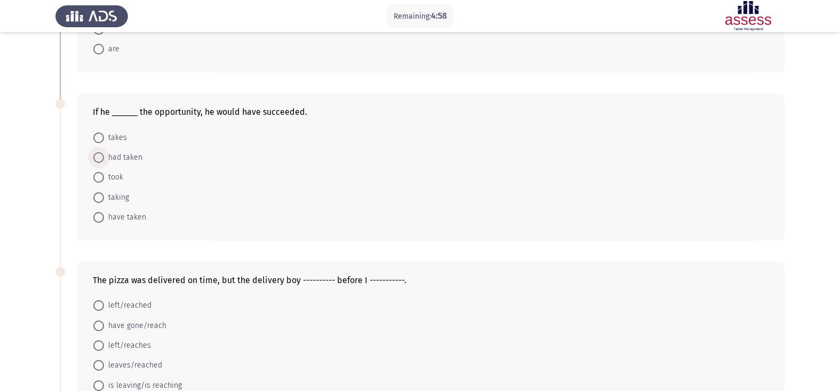
click at [136, 161] on span "had taken" at bounding box center [123, 157] width 38 height 13
click at [104, 161] on input "had taken" at bounding box center [98, 157] width 11 height 11
radio input "true"
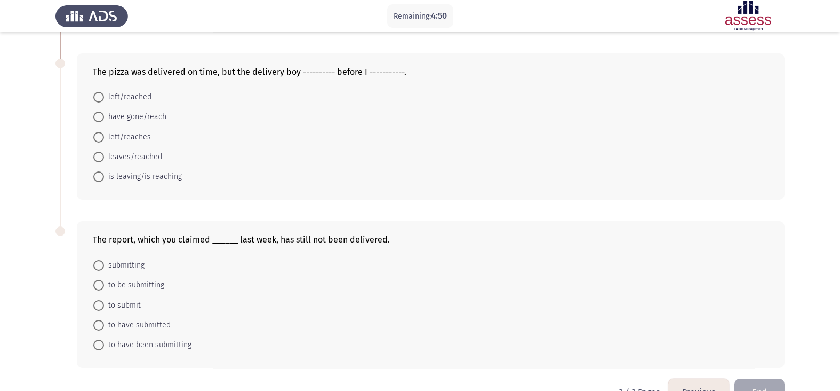
scroll to position [375, 0]
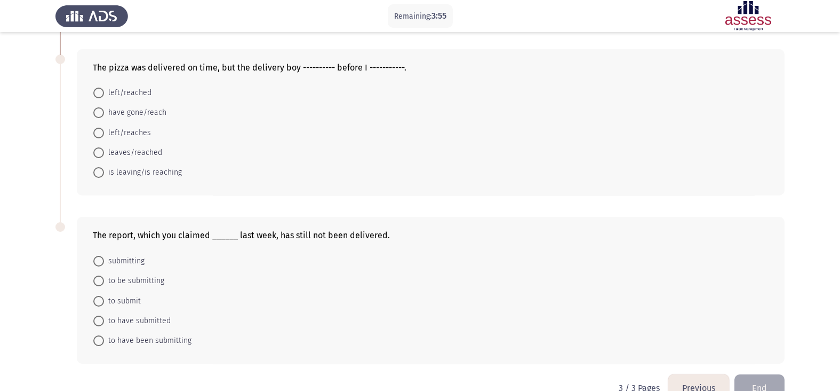
click at [97, 94] on span at bounding box center [98, 93] width 11 height 11
click at [97, 94] on input "left/reached" at bounding box center [98, 93] width 11 height 11
radio input "true"
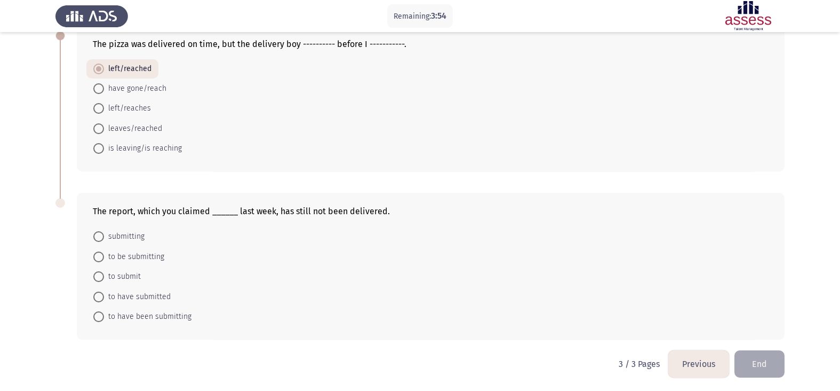
scroll to position [406, 0]
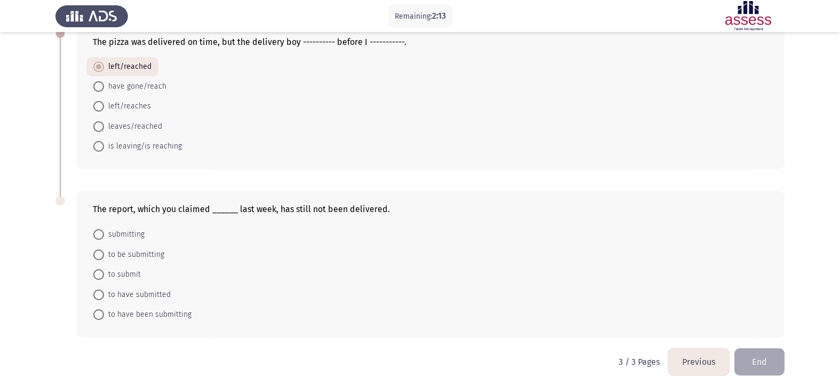
click at [135, 295] on span "to have submitted" at bounding box center [137, 294] width 67 height 13
click at [104, 295] on input "to have submitted" at bounding box center [98, 294] width 11 height 11
radio input "true"
click at [680, 312] on button "End" at bounding box center [760, 361] width 50 height 27
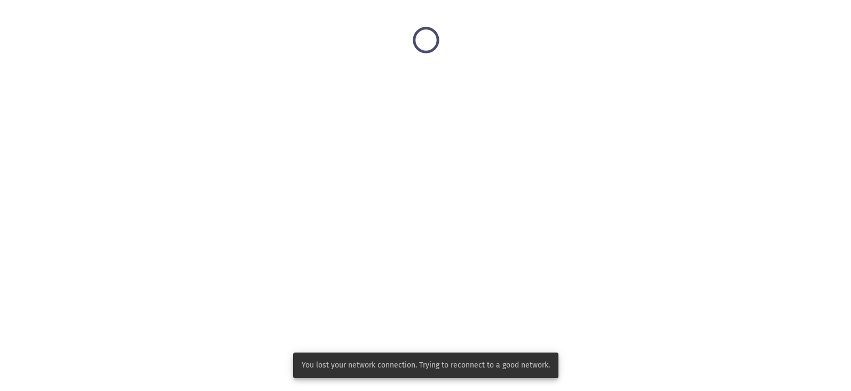
scroll to position [0, 0]
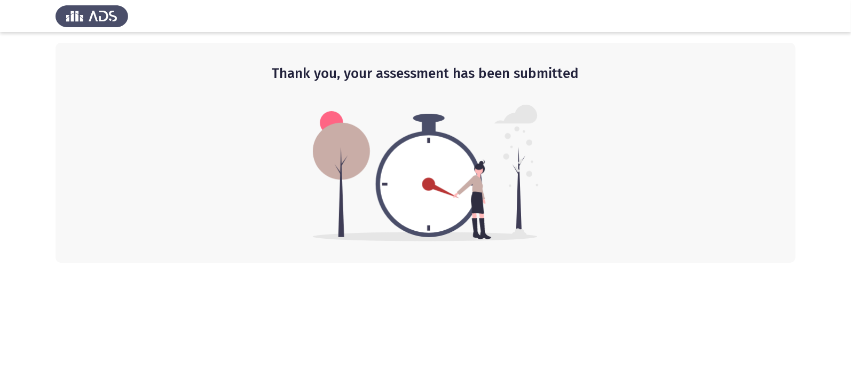
click at [477, 180] on img at bounding box center [426, 173] width 226 height 137
